Goal: Information Seeking & Learning: Learn about a topic

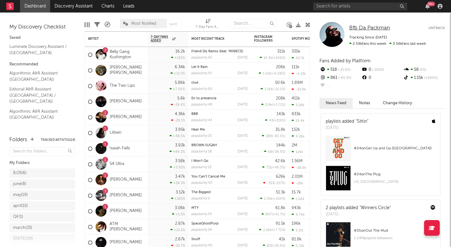
click at [356, 29] on span "Bfb Da Packman" at bounding box center [369, 27] width 41 height 5
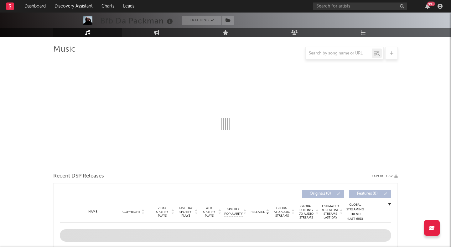
scroll to position [54, 0]
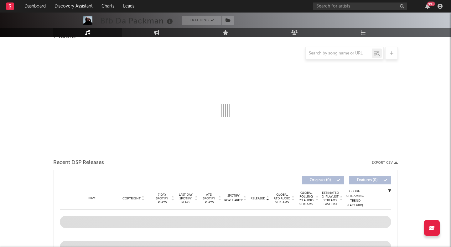
select select "6m"
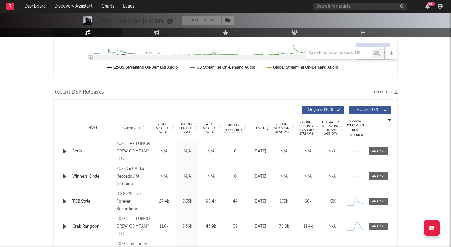
scroll to position [175, 0]
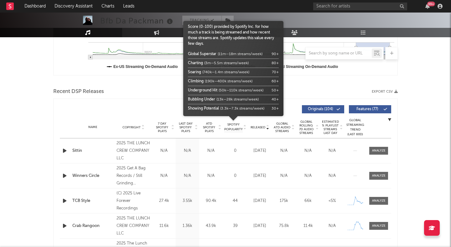
click at [234, 127] on span "Spotify Popularity" at bounding box center [233, 127] width 18 height 9
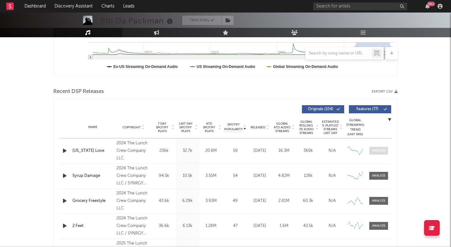
click at [376, 151] on div at bounding box center [378, 151] width 13 height 5
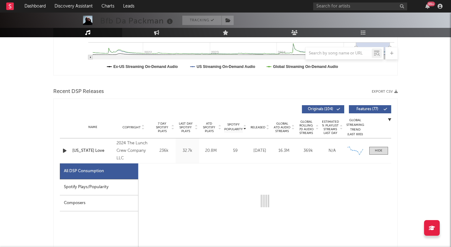
select select "6m"
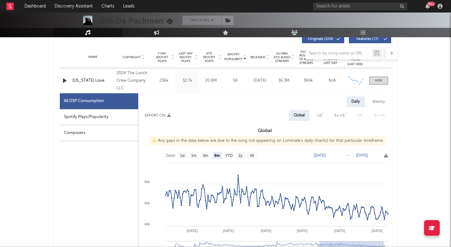
scroll to position [248, 0]
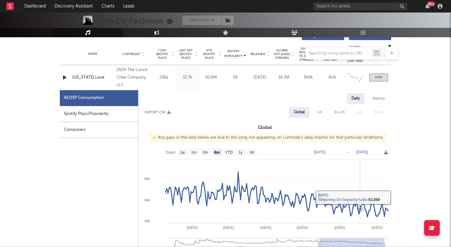
click at [361, 192] on rect at bounding box center [265, 208] width 253 height 125
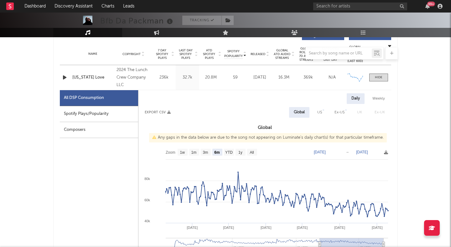
click at [319, 110] on div "US" at bounding box center [319, 113] width 5 height 8
select select "6m"
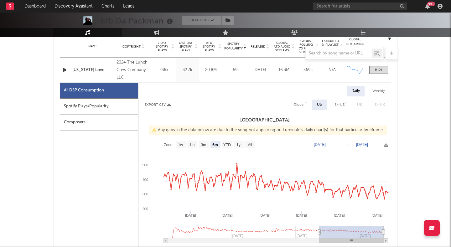
scroll to position [250, 0]
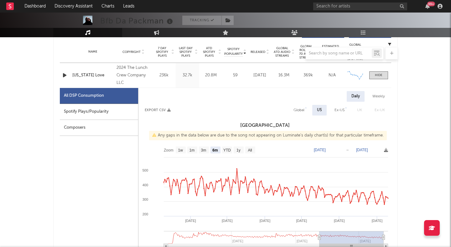
click at [384, 96] on div "Weekly" at bounding box center [379, 96] width 22 height 11
select select "6m"
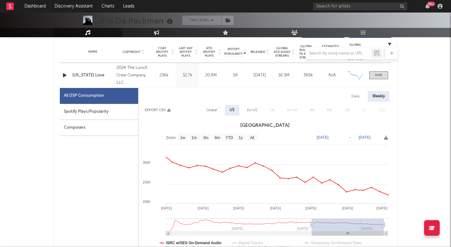
type input "[DATE]"
select select "All"
type input "[DATE]"
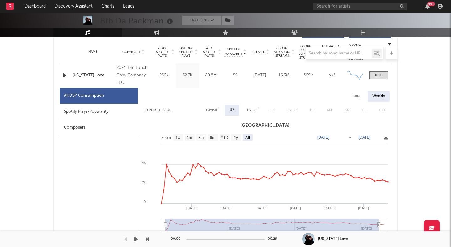
drag, startPoint x: 318, startPoint y: 224, endPoint x: 105, endPoint y: 233, distance: 213.9
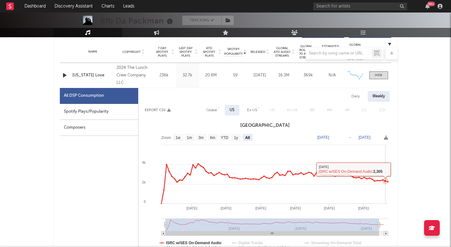
click at [385, 172] on rect at bounding box center [265, 193] width 253 height 125
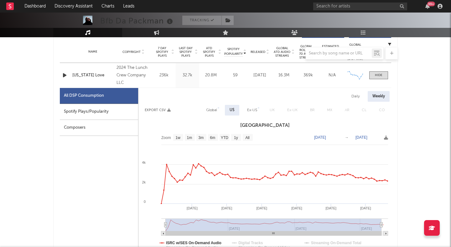
type input "[DATE]"
select select "All"
type input "[DATE]"
drag, startPoint x: 380, startPoint y: 224, endPoint x: 395, endPoint y: 225, distance: 15.4
